Goal: Information Seeking & Learning: Learn about a topic

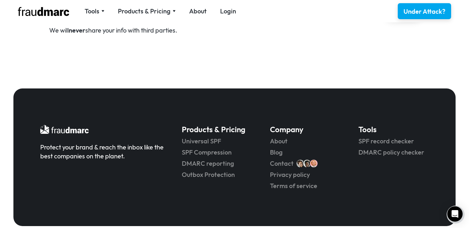
scroll to position [1973, 0]
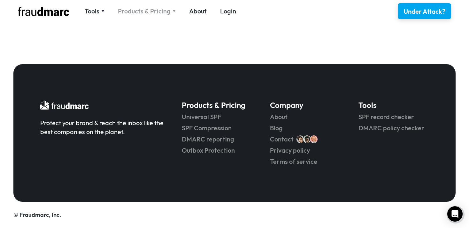
click at [121, 11] on div "Products & Pricing" at bounding box center [144, 11] width 53 height 9
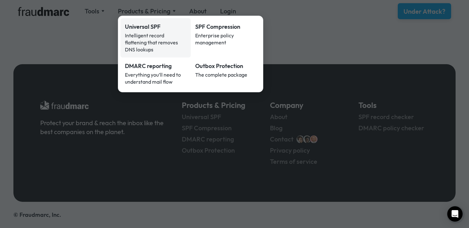
click at [155, 29] on div "Universal SPF" at bounding box center [155, 27] width 61 height 8
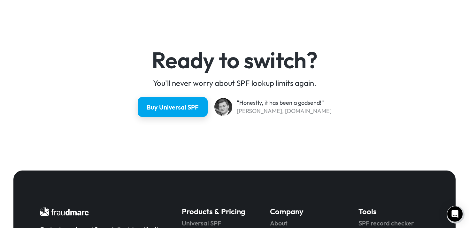
scroll to position [1693, 0]
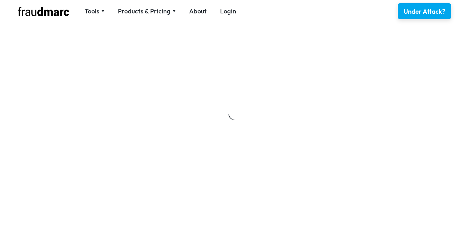
scroll to position [1973, 0]
